Goal: Transaction & Acquisition: Purchase product/service

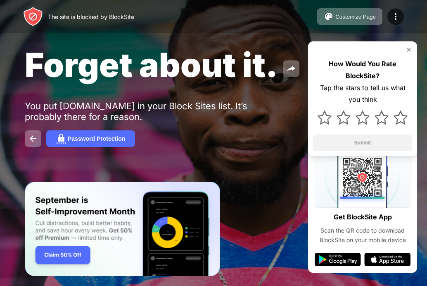
click at [165, 235] on img "Banner Message" at bounding box center [123, 228] width 196 height 95
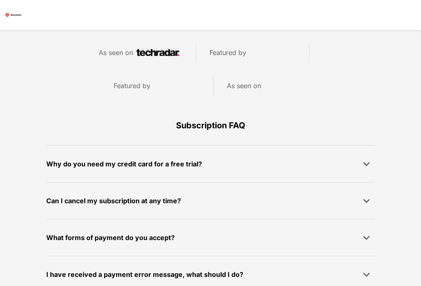
scroll to position [723, 0]
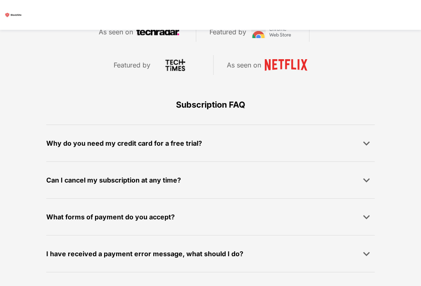
click at [229, 172] on div "Can I cancel my subscription at any time?" at bounding box center [210, 180] width 329 height 17
click at [181, 198] on div "What forms of payment do you accept? We accept all major payment providers incl…" at bounding box center [210, 216] width 329 height 37
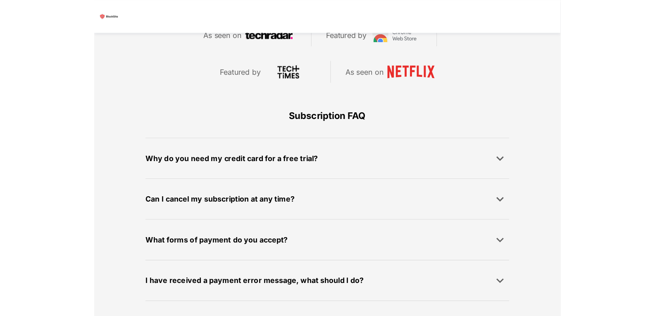
scroll to position [552, 0]
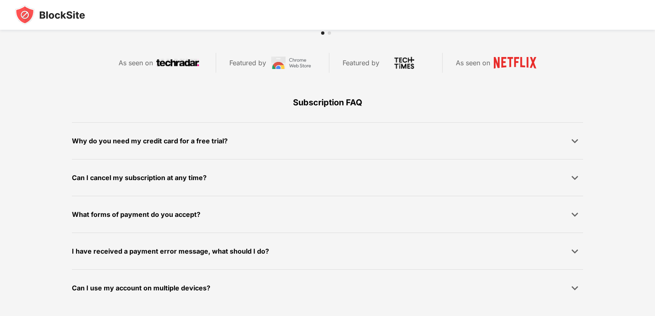
click at [217, 163] on div "Can I cancel my subscription at any time? You can cancel your BlockSite subscri…" at bounding box center [327, 177] width 511 height 37
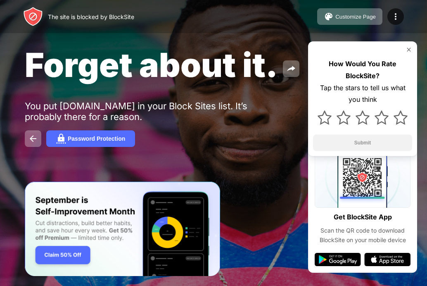
click at [39, 73] on span "Forget about it." at bounding box center [151, 65] width 253 height 40
